Goal: Check status: Check status

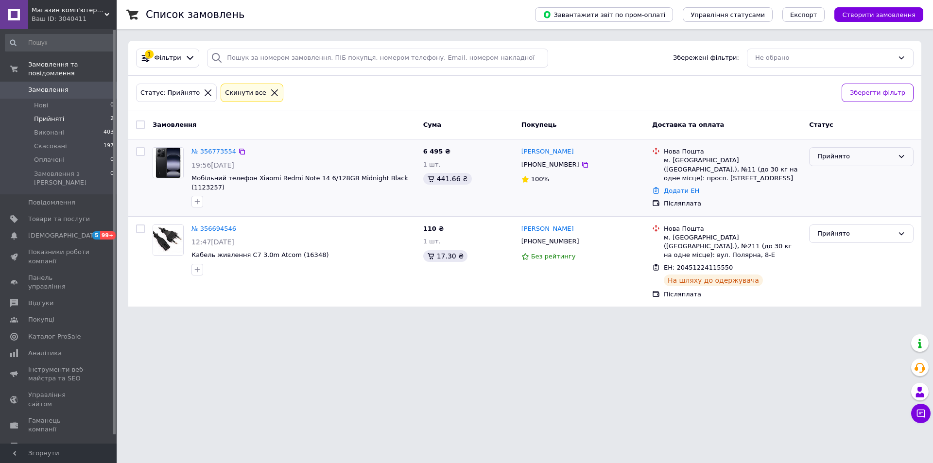
click at [868, 156] on div "Прийнято" at bounding box center [855, 157] width 76 height 10
click at [224, 150] on link "№ 356773554" at bounding box center [213, 151] width 45 height 7
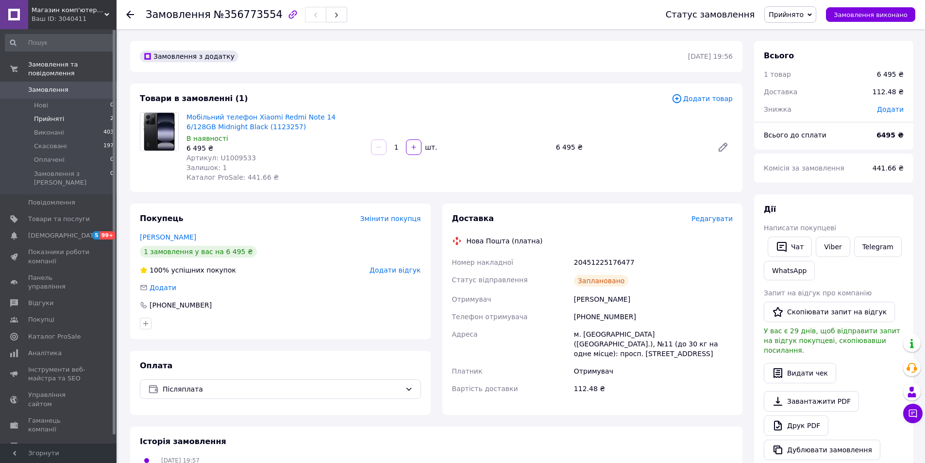
click at [41, 115] on span "Прийняті" at bounding box center [49, 119] width 30 height 9
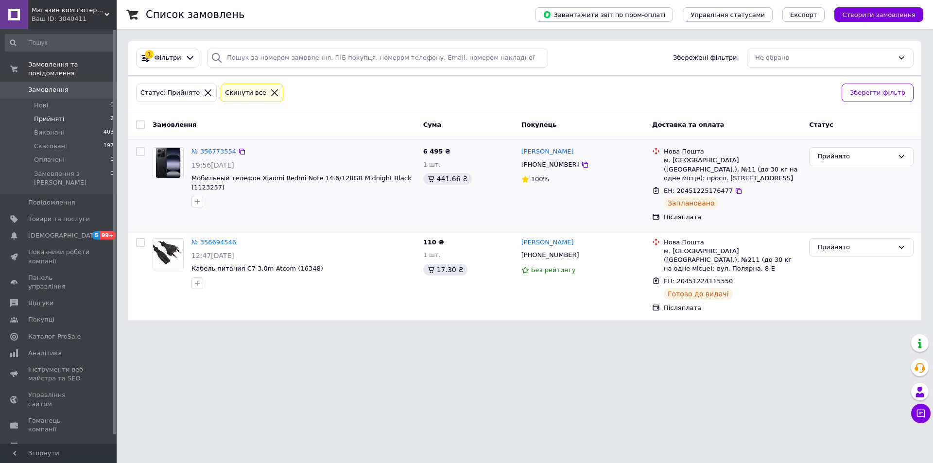
click at [295, 152] on div "№ 356773554" at bounding box center [303, 151] width 226 height 11
click at [216, 149] on link "№ 356773554" at bounding box center [213, 151] width 45 height 7
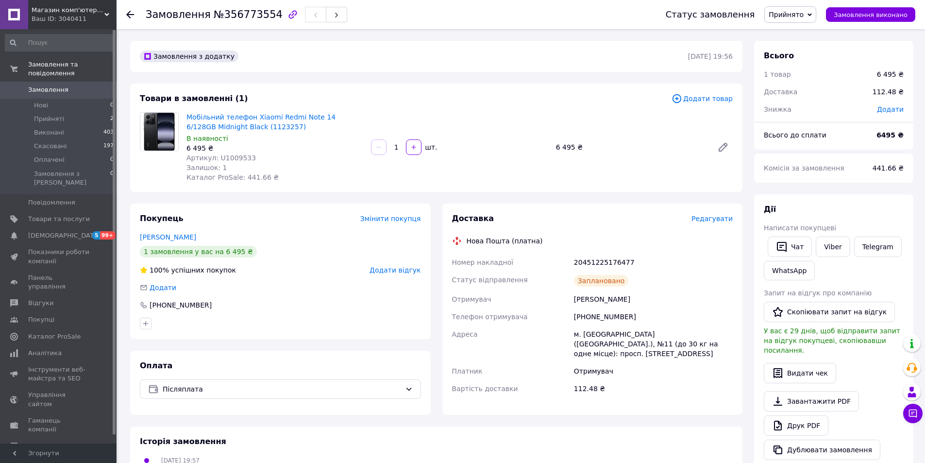
click at [230, 154] on span "Артикул: U1009533" at bounding box center [221, 158] width 69 height 8
click at [230, 17] on span "№356773554" at bounding box center [248, 15] width 69 height 12
copy span "356773554"
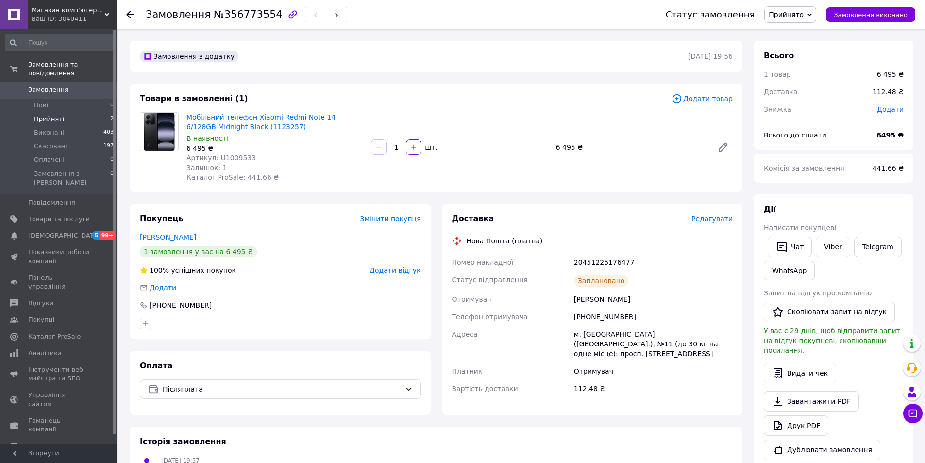
click at [56, 115] on span "Прийняті" at bounding box center [49, 119] width 30 height 9
